Goal: Book appointment/travel/reservation

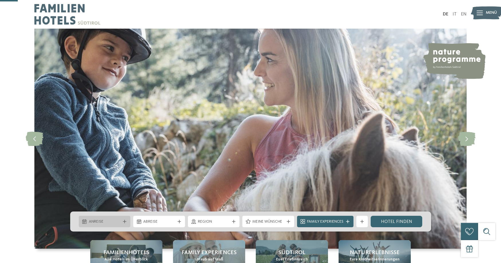
click at [122, 220] on div at bounding box center [125, 221] width 6 height 3
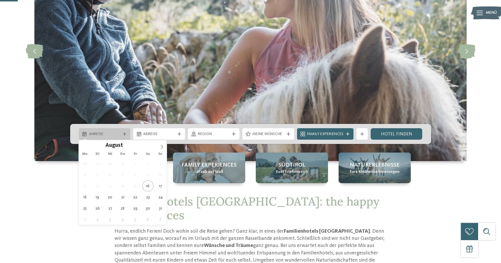
scroll to position [88, 0]
type div "25.08.2025"
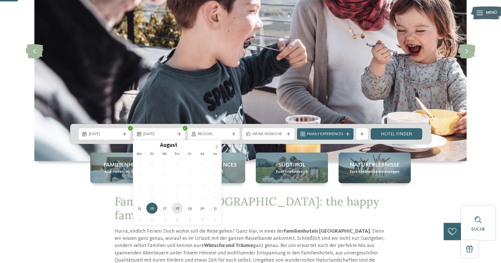
type div "28.08.2025"
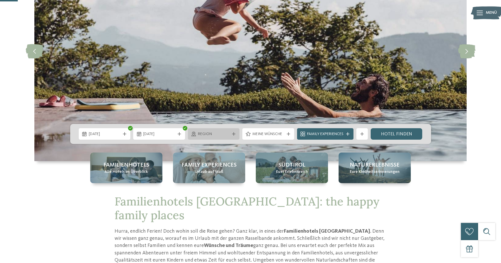
click at [224, 138] on div "Region" at bounding box center [214, 133] width 52 height 11
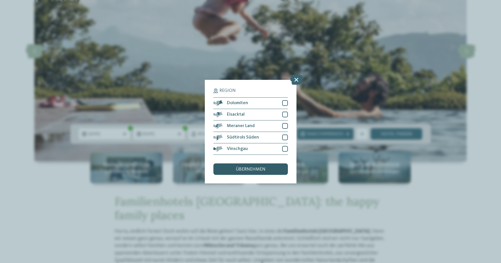
click at [259, 169] on span "übernehmen" at bounding box center [251, 169] width 30 height 5
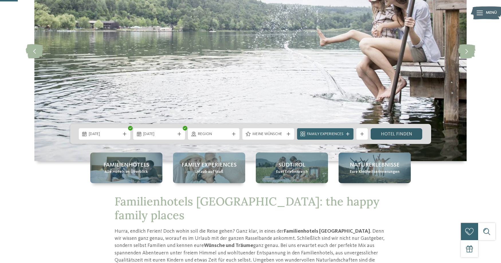
click at [397, 133] on link "Hotel finden" at bounding box center [397, 133] width 52 height 11
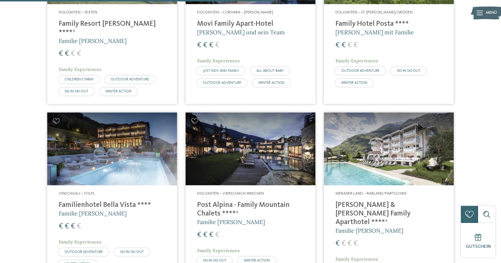
scroll to position [1065, 0]
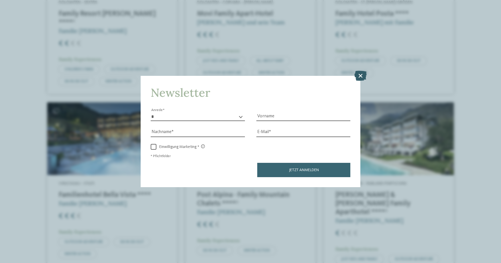
click at [359, 78] on icon at bounding box center [361, 76] width 12 height 10
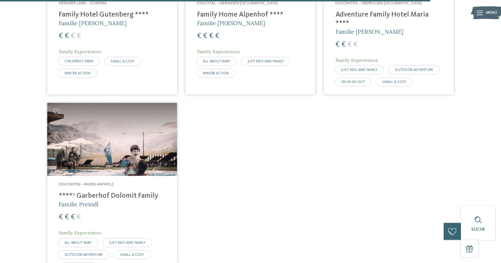
scroll to position [1620, 0]
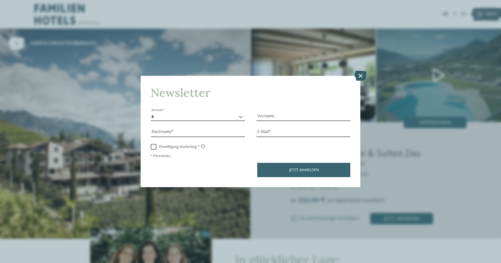
click at [356, 75] on icon at bounding box center [361, 76] width 12 height 10
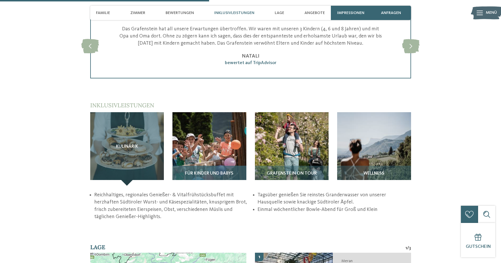
scroll to position [848, 0]
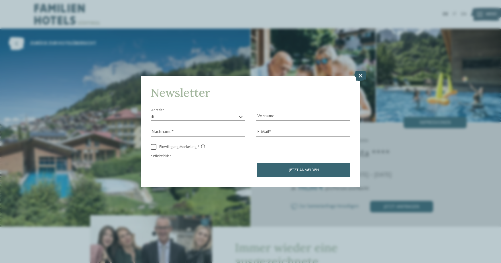
click at [363, 77] on icon at bounding box center [361, 76] width 12 height 10
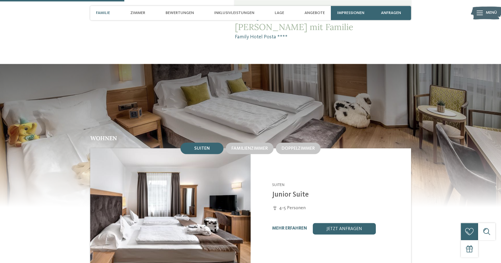
scroll to position [468, 0]
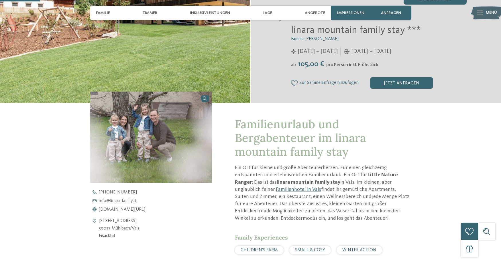
scroll to position [146, 0]
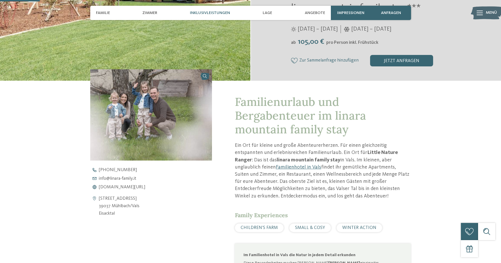
click at [228, 13] on span "Inklusivleistungen" at bounding box center [210, 13] width 40 height 5
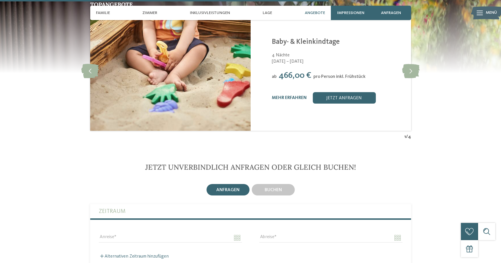
scroll to position [1324, 0]
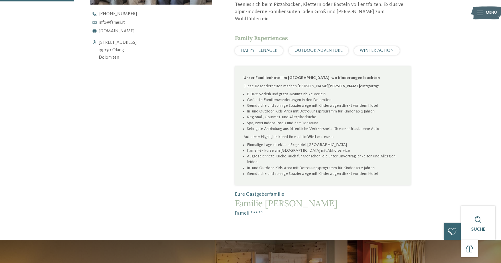
scroll to position [292, 0]
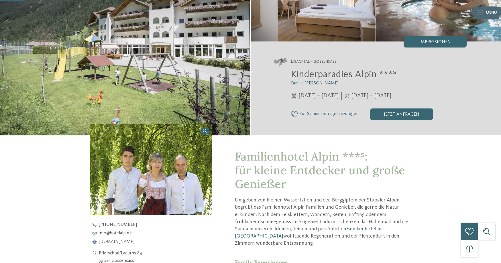
scroll to position [58, 0]
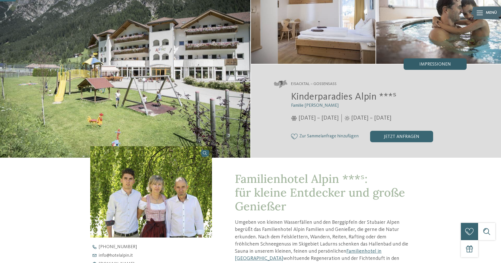
click at [434, 65] on span "Impressionen" at bounding box center [436, 64] width 32 height 5
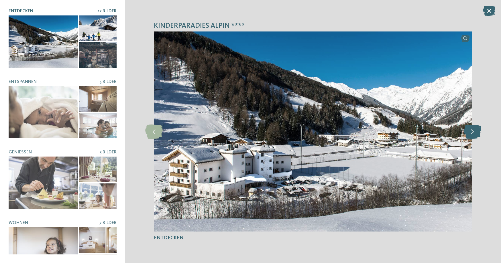
click at [471, 134] on icon at bounding box center [472, 132] width 17 height 14
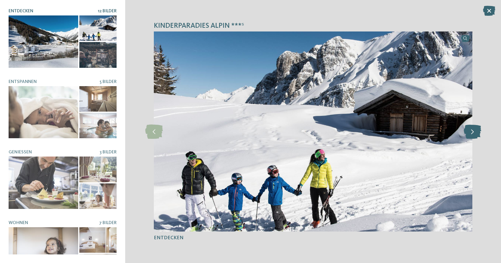
click at [471, 134] on icon at bounding box center [472, 132] width 17 height 14
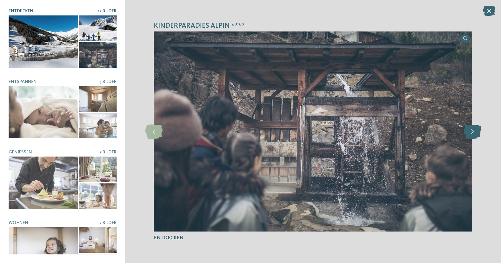
click at [471, 134] on icon at bounding box center [472, 132] width 17 height 14
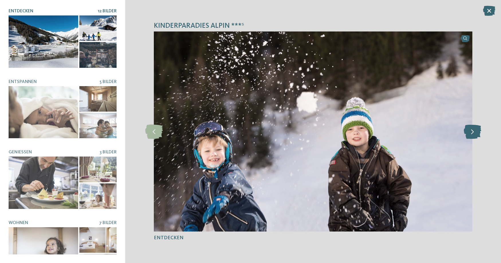
click at [471, 134] on icon at bounding box center [472, 132] width 17 height 14
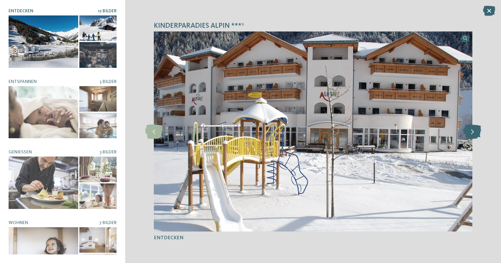
click at [471, 134] on icon at bounding box center [472, 132] width 17 height 14
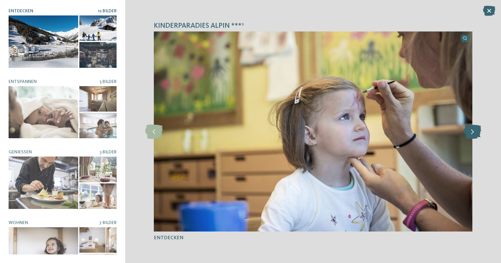
click at [471, 134] on icon at bounding box center [472, 132] width 17 height 14
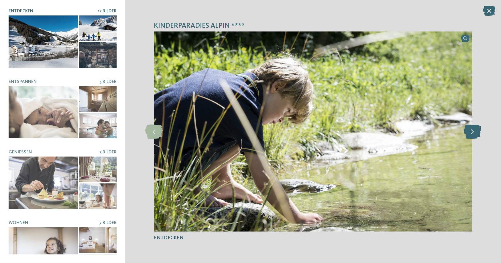
click at [472, 133] on icon at bounding box center [472, 132] width 17 height 14
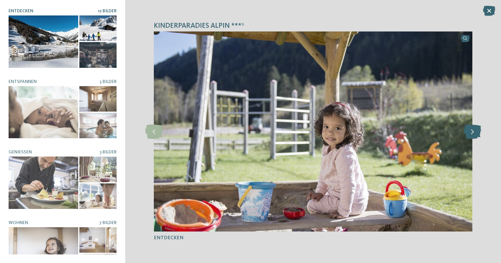
click at [472, 133] on icon at bounding box center [472, 132] width 17 height 14
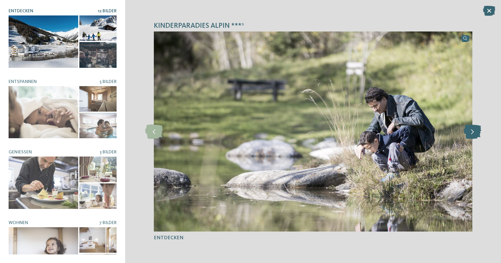
click at [472, 133] on icon at bounding box center [472, 132] width 17 height 14
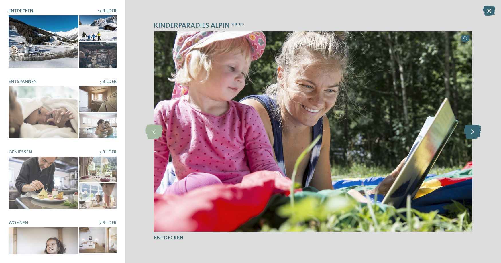
click at [472, 133] on icon at bounding box center [472, 132] width 17 height 14
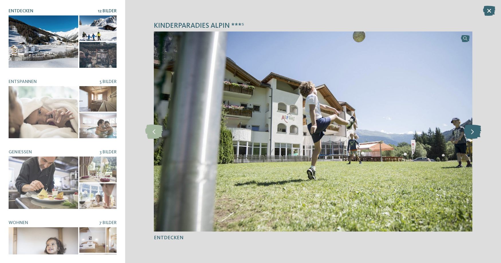
click at [472, 133] on icon at bounding box center [472, 132] width 17 height 14
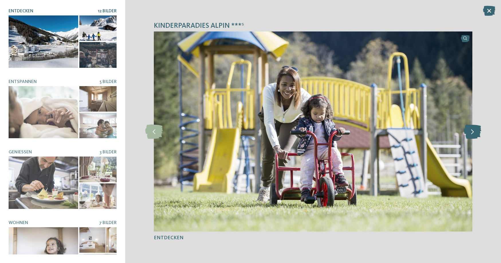
click at [472, 133] on icon at bounding box center [472, 132] width 17 height 14
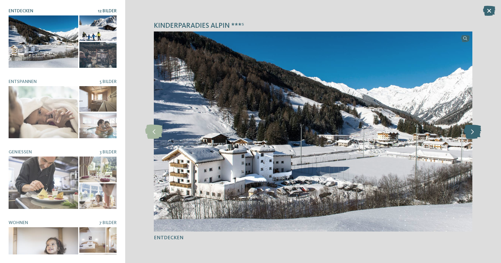
click at [472, 133] on icon at bounding box center [472, 132] width 17 height 14
